Goal: Information Seeking & Learning: Learn about a topic

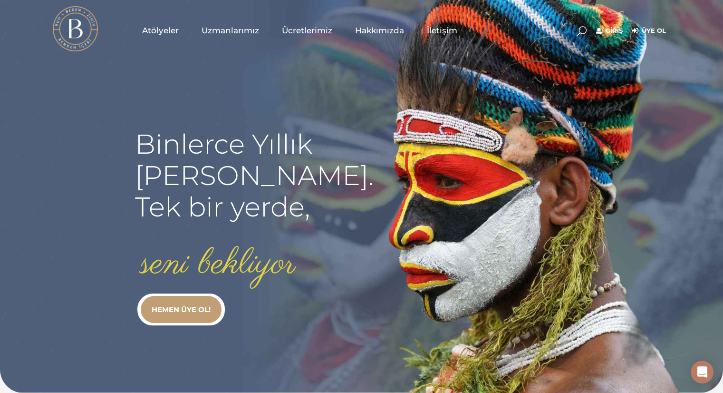
type input "[EMAIL_ADDRESS][DOMAIN_NAME]"
click at [610, 30] on link "Giriş" at bounding box center [609, 30] width 27 height 11
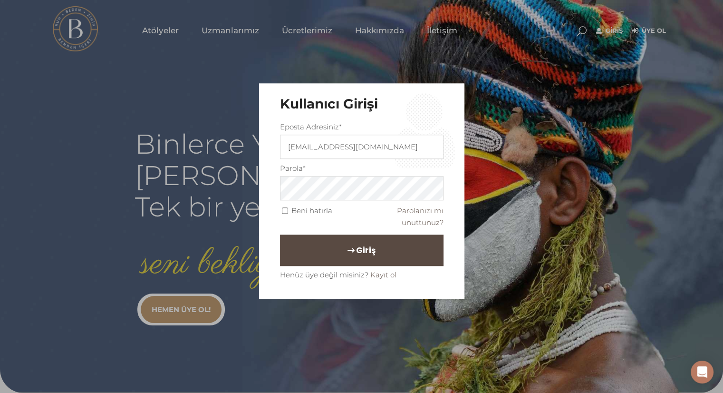
click at [386, 250] on button "Giriş" at bounding box center [361, 249] width 163 height 31
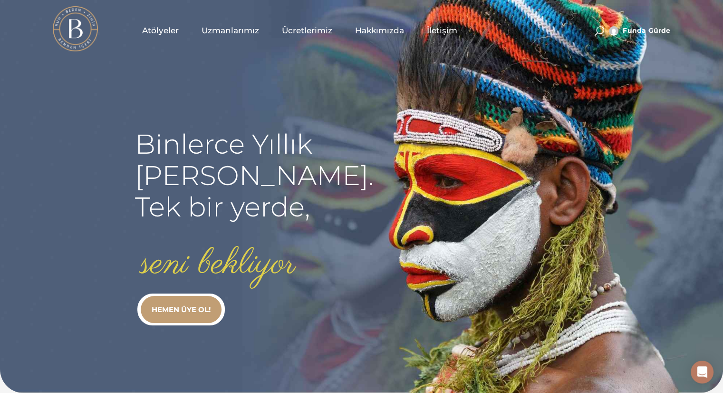
click at [147, 38] on link "Atölyeler" at bounding box center [160, 31] width 59 height 48
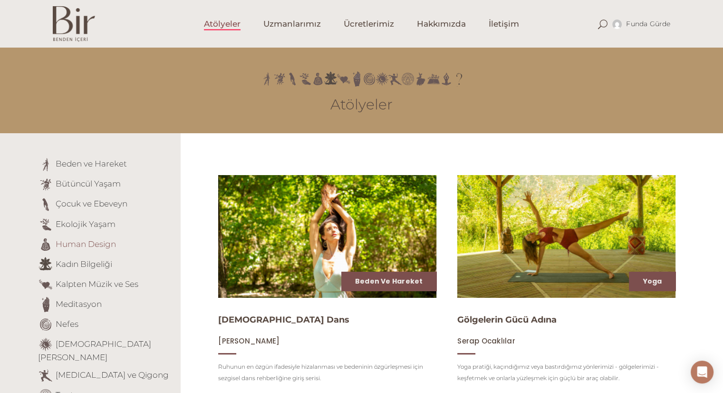
click at [80, 242] on link "Human Design" at bounding box center [86, 244] width 60 height 10
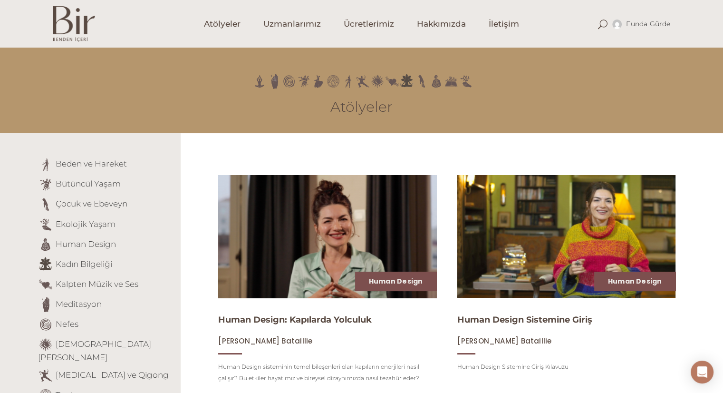
click at [247, 293] on img at bounding box center [327, 236] width 225 height 126
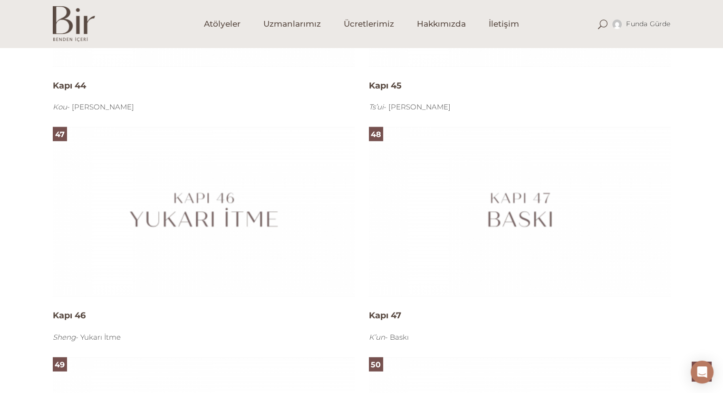
scroll to position [5866, 0]
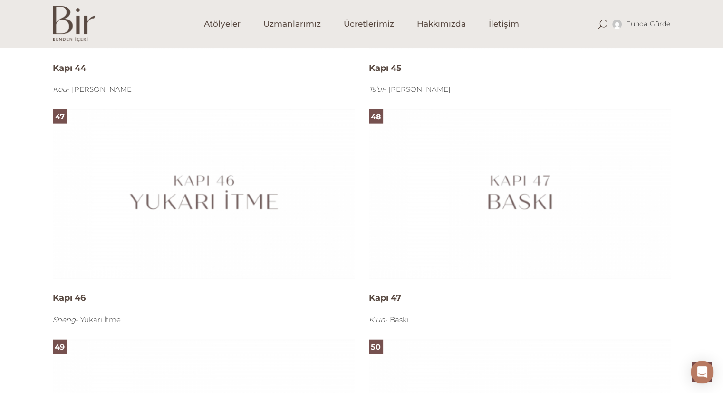
click at [526, 196] on img at bounding box center [520, 194] width 302 height 170
